Goal: Information Seeking & Learning: Check status

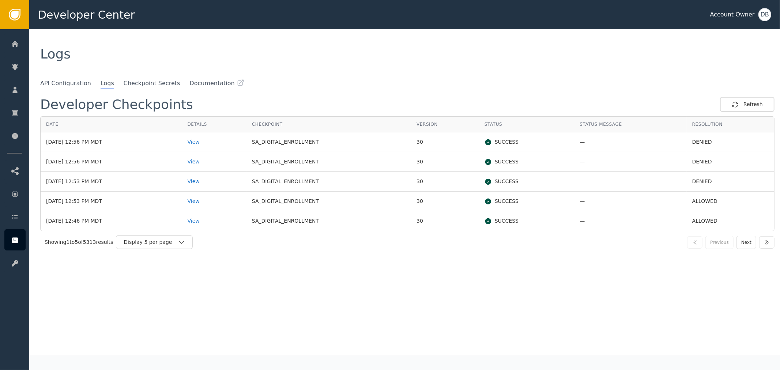
click at [144, 249] on div "Showing 1 to 5 of 5313 results Display 5 per page Previous Next" at bounding box center [407, 242] width 735 height 22
click at [150, 243] on div "Display 5 per page" at bounding box center [151, 243] width 54 height 8
click at [157, 266] on div "Display 25 per page" at bounding box center [156, 273] width 73 height 14
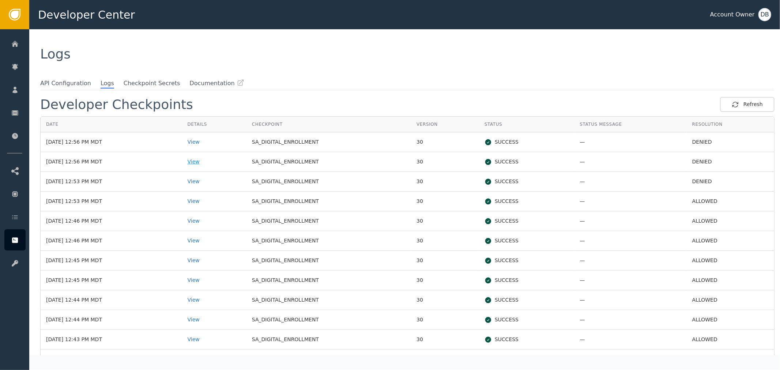
click at [205, 164] on div "View" at bounding box center [214, 162] width 53 height 8
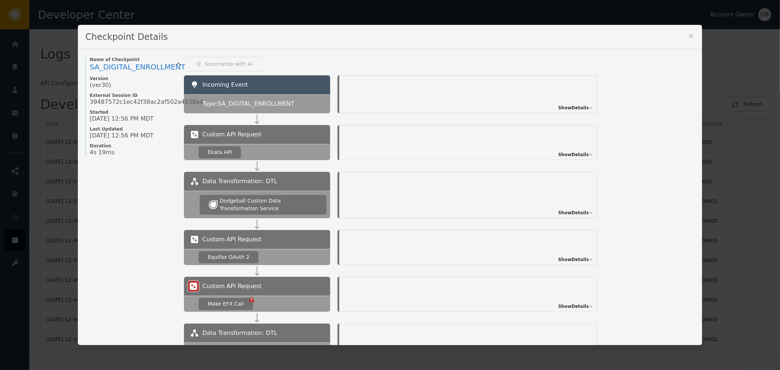
click at [569, 107] on span "Show Details" at bounding box center [573, 108] width 31 height 7
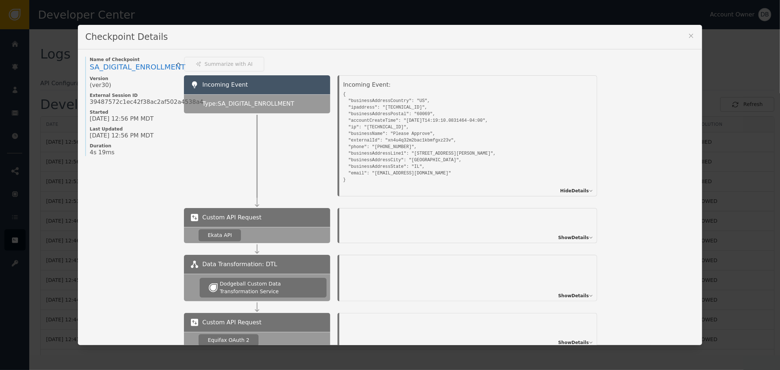
click at [690, 34] on icon at bounding box center [691, 36] width 4 height 4
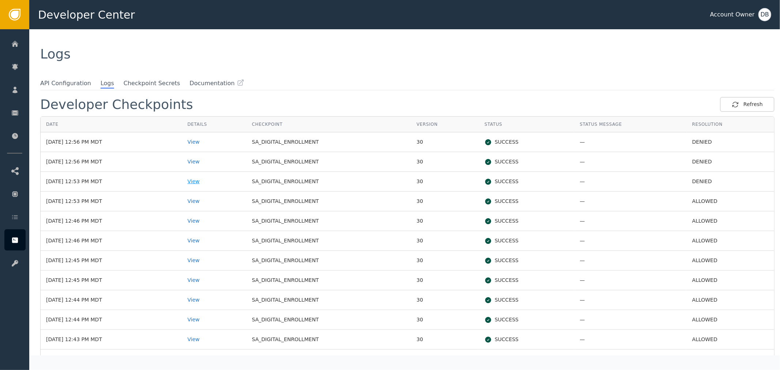
click at [227, 182] on div "View" at bounding box center [214, 182] width 53 height 8
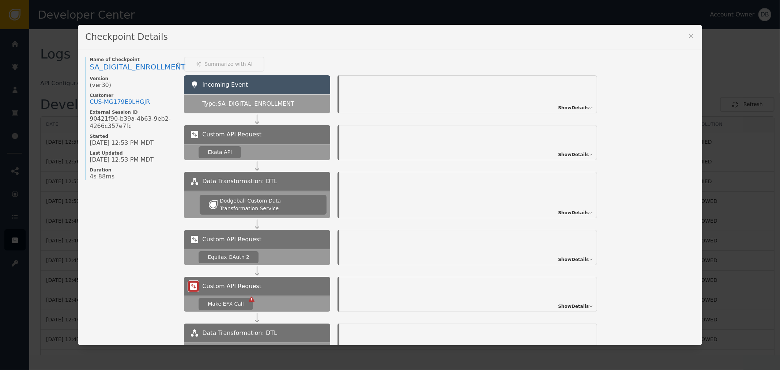
click at [567, 107] on span "Show Details" at bounding box center [573, 108] width 31 height 7
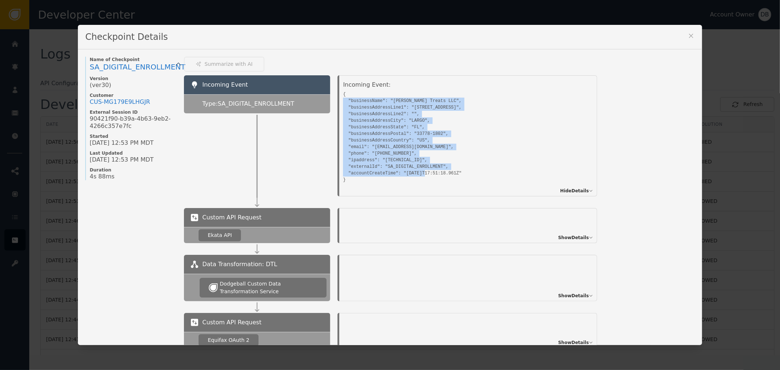
drag, startPoint x: 340, startPoint y: 99, endPoint x: 473, endPoint y: 181, distance: 156.6
click at [473, 181] on div "Incoming Event: { "businessName": "[PERSON_NAME] Treats LLC", "businessAddressL…" at bounding box center [469, 135] width 258 height 121
click at [477, 170] on pre "{ "businessName": "[PERSON_NAME] Treats LLC", "businessAddressLine1": "[STREET_…" at bounding box center [460, 136] width 234 height 94
click at [478, 170] on pre "{ "businessName": "[PERSON_NAME] Treats LLC", "businessAddressLine1": "[STREET_…" at bounding box center [460, 136] width 234 height 94
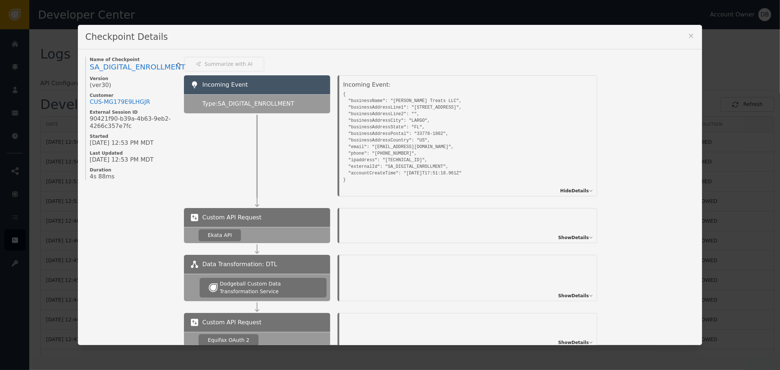
click at [464, 172] on pre "{ "businessName": "[PERSON_NAME] Treats LLC", "businessAddressLine1": "[STREET_…" at bounding box center [460, 136] width 234 height 94
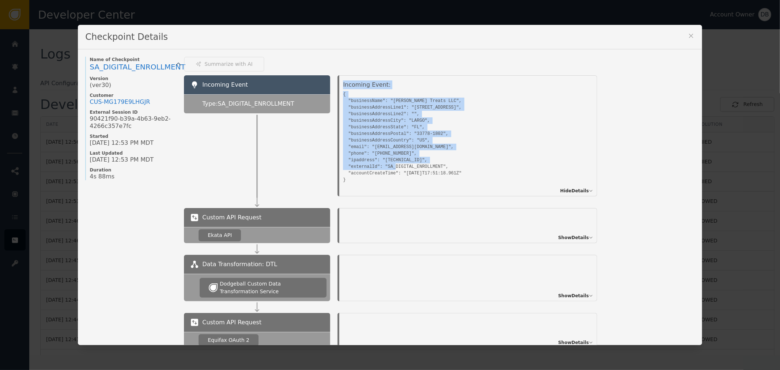
drag, startPoint x: 409, startPoint y: 157, endPoint x: 313, endPoint y: 113, distance: 105.5
click at [313, 113] on div "Incoming Event Type: SA_DIGITAL_ENROLLMENT Incoming Event: { "businessName": "[…" at bounding box center [439, 135] width 511 height 121
click at [465, 169] on pre "{ "businessName": "[PERSON_NAME] Treats LLC", "businessAddressLine1": "[STREET_…" at bounding box center [460, 136] width 234 height 94
drag, startPoint x: 465, startPoint y: 169, endPoint x: 319, endPoint y: 119, distance: 154.6
click at [319, 119] on div "Incoming Event Type: SA_DIGITAL_ENROLLMENT Incoming Event: { "businessName": "[…" at bounding box center [439, 135] width 511 height 121
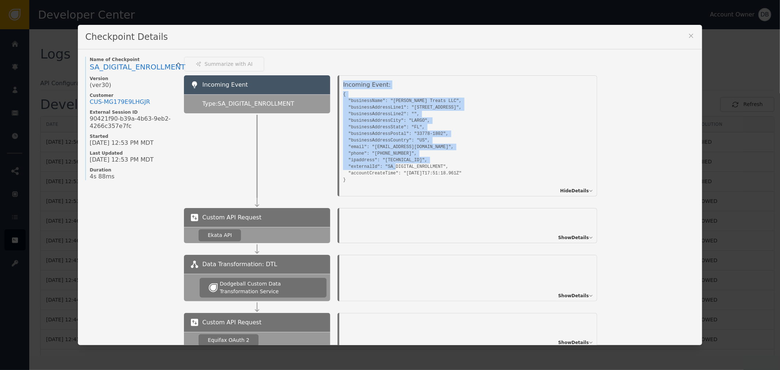
click at [355, 109] on pre "{ "businessName": "[PERSON_NAME] Treats LLC", "businessAddressLine1": "[STREET_…" at bounding box center [460, 136] width 234 height 94
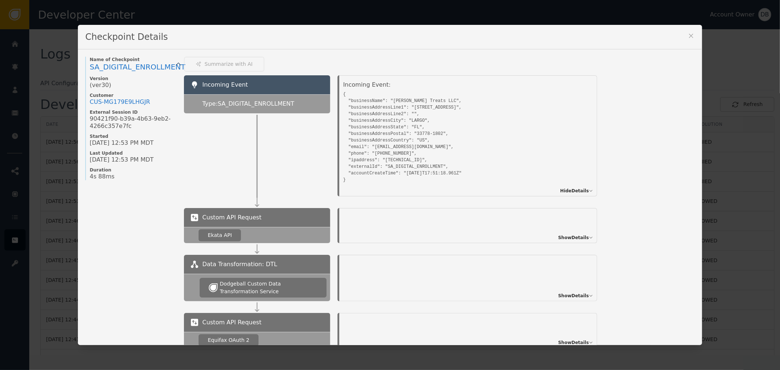
click at [340, 100] on div "Incoming Event: { "businessName": "[PERSON_NAME] Treats LLC", "businessAddressL…" at bounding box center [469, 135] width 258 height 121
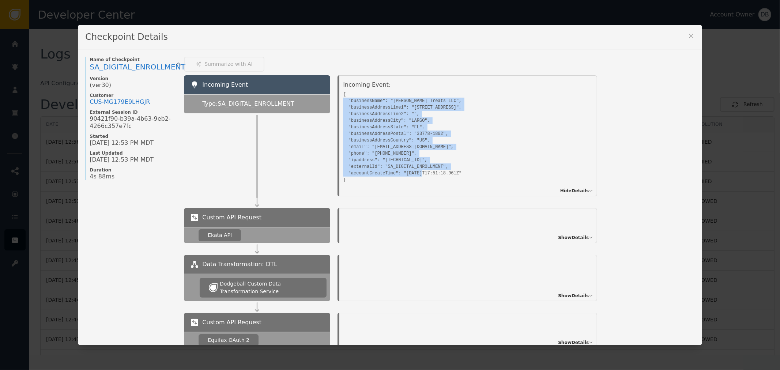
drag, startPoint x: 338, startPoint y: 100, endPoint x: 342, endPoint y: 173, distance: 72.9
click at [342, 173] on div "Incoming Event: { "businessName": "[PERSON_NAME] Treats LLC", "businessAddressL…" at bounding box center [469, 135] width 258 height 121
drag, startPoint x: 690, startPoint y: 37, endPoint x: 687, endPoint y: 41, distance: 4.7
click at [689, 39] on icon at bounding box center [691, 35] width 7 height 7
